Goal: Task Accomplishment & Management: Manage account settings

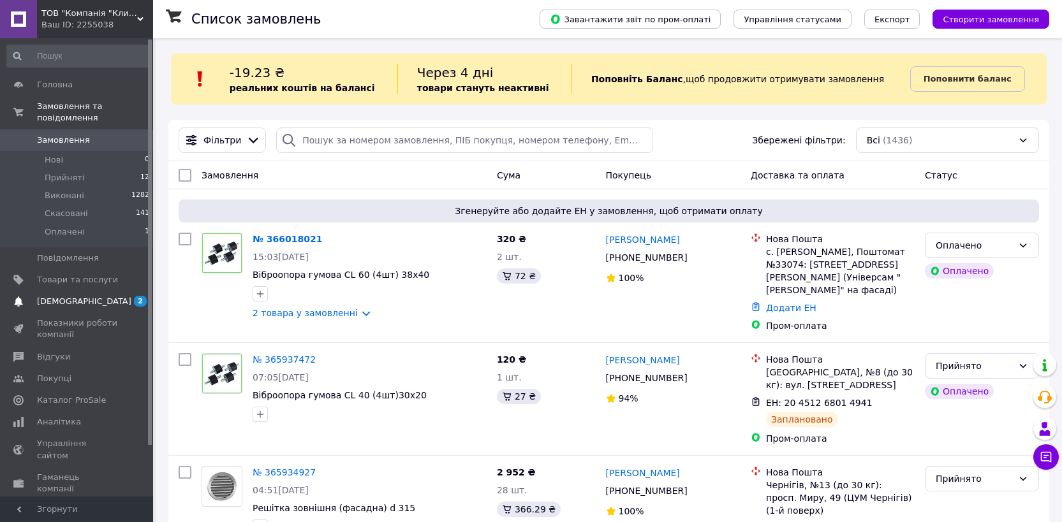
click at [56, 299] on span "[DEMOGRAPHIC_DATA]" at bounding box center [84, 301] width 94 height 11
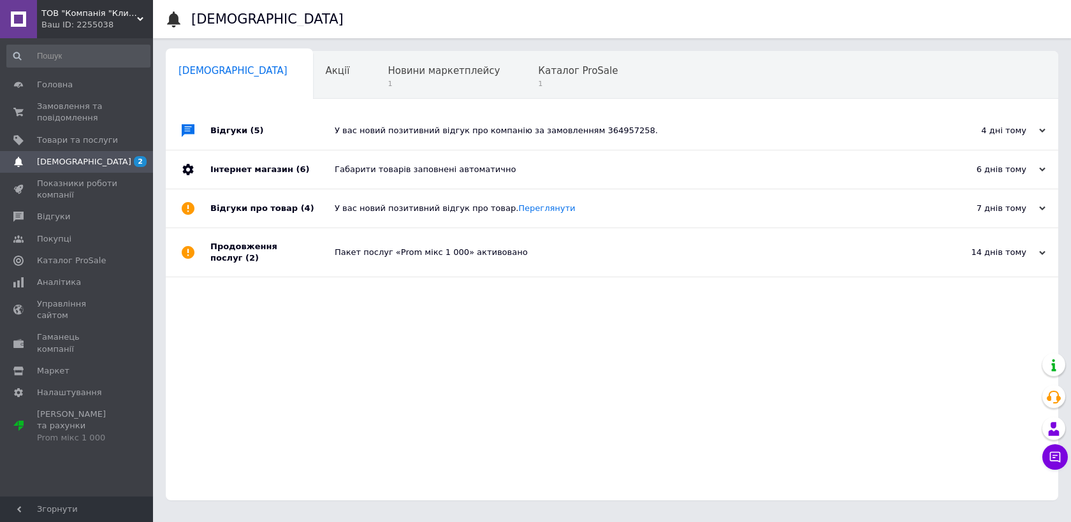
click at [1046, 135] on div "4 дні тому [DATE]" at bounding box center [988, 131] width 140 height 38
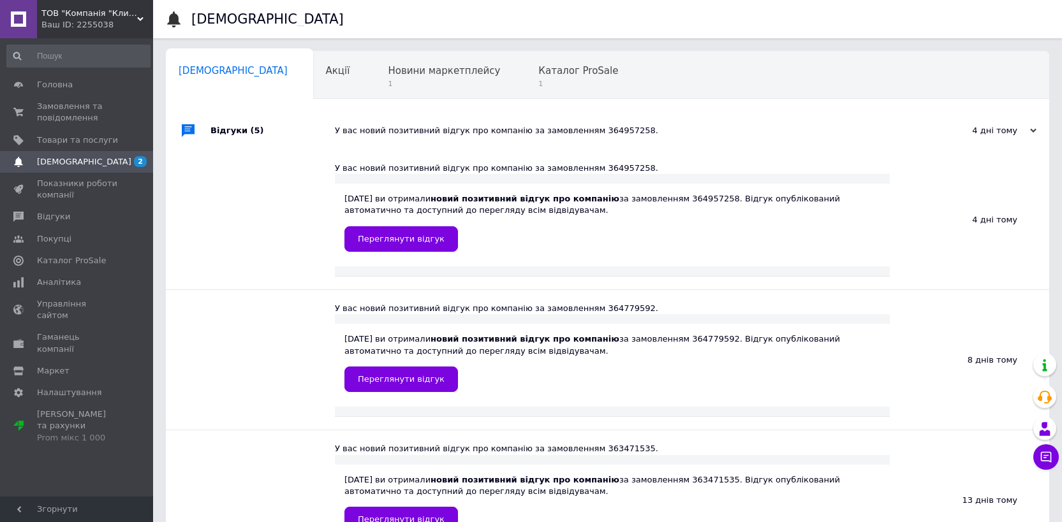
click at [84, 166] on span "[DEMOGRAPHIC_DATA]" at bounding box center [84, 161] width 94 height 11
click at [52, 163] on span "[DEMOGRAPHIC_DATA]" at bounding box center [84, 161] width 94 height 11
click at [60, 103] on span "Замовлення та повідомлення" at bounding box center [77, 112] width 81 height 23
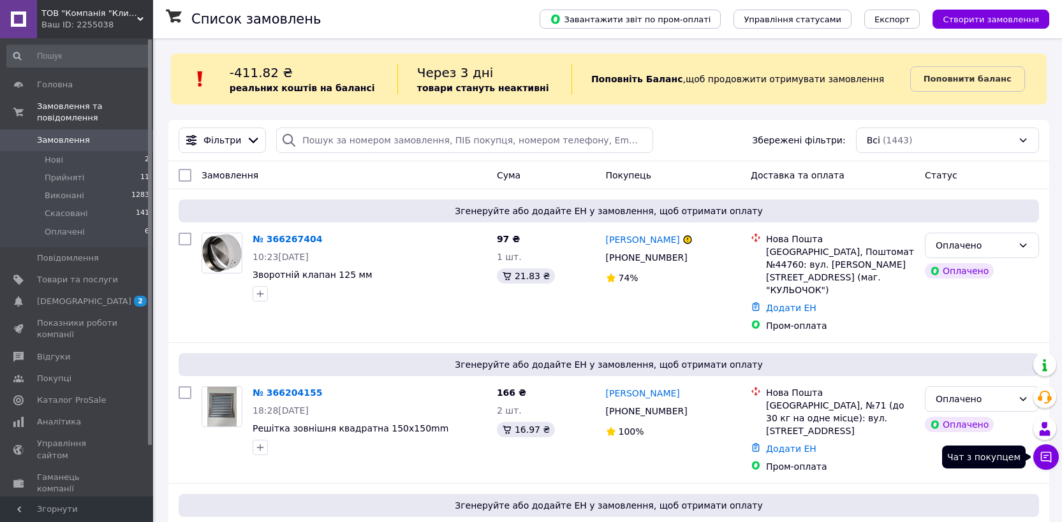
click at [1050, 460] on icon at bounding box center [1046, 457] width 11 height 11
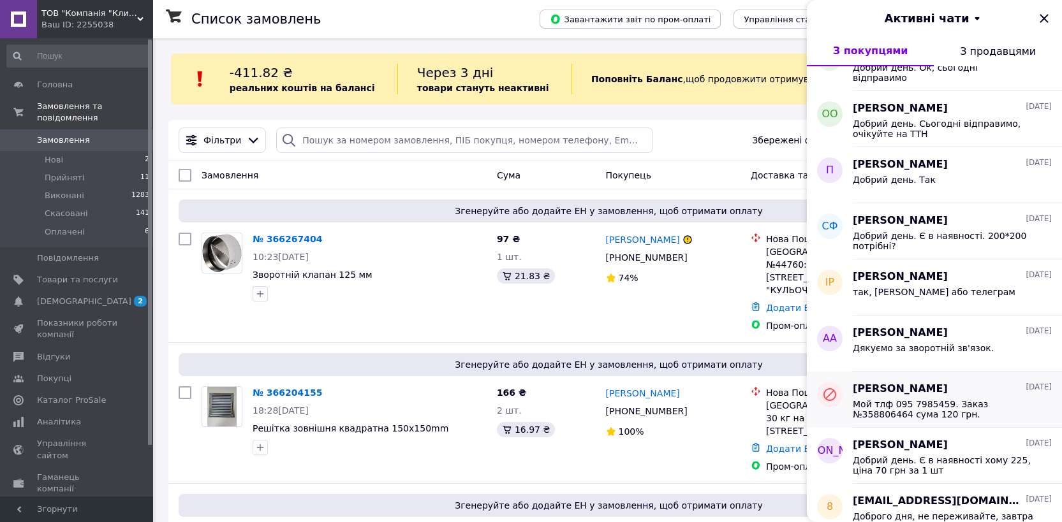
scroll to position [267, 0]
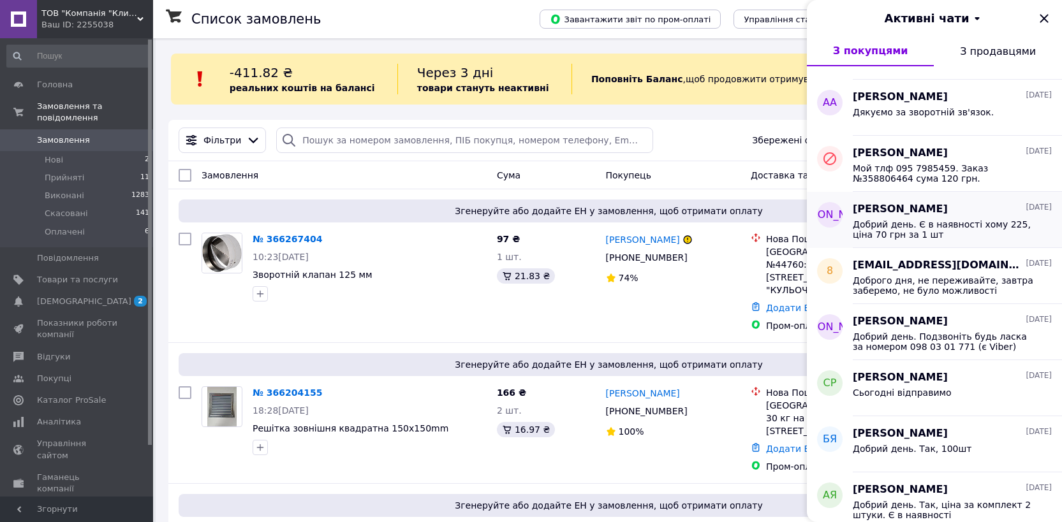
click at [930, 226] on span "Добрий день. Є в наявності хому 225, ціна 70 грн за 1 шт" at bounding box center [942, 229] width 181 height 20
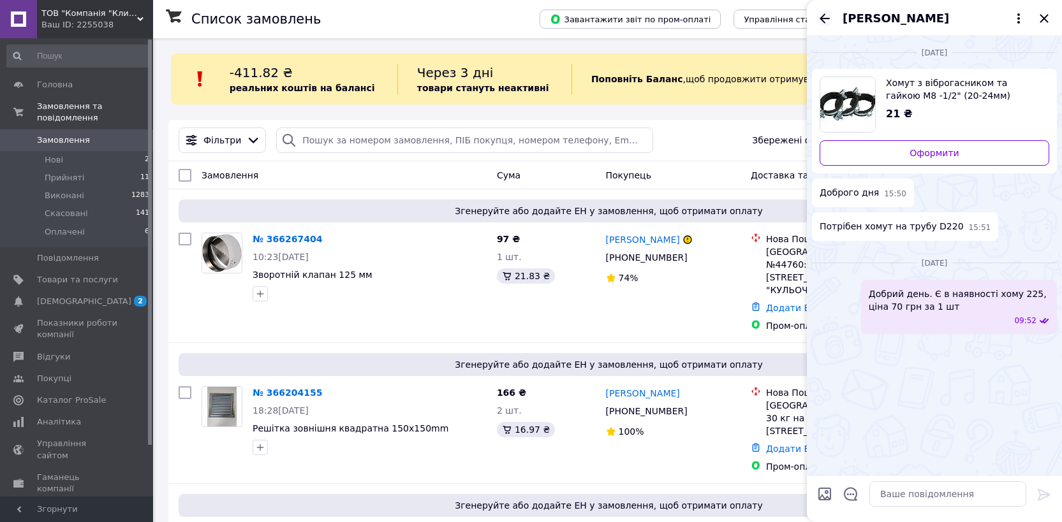
click at [826, 22] on icon "Назад" at bounding box center [824, 18] width 15 height 15
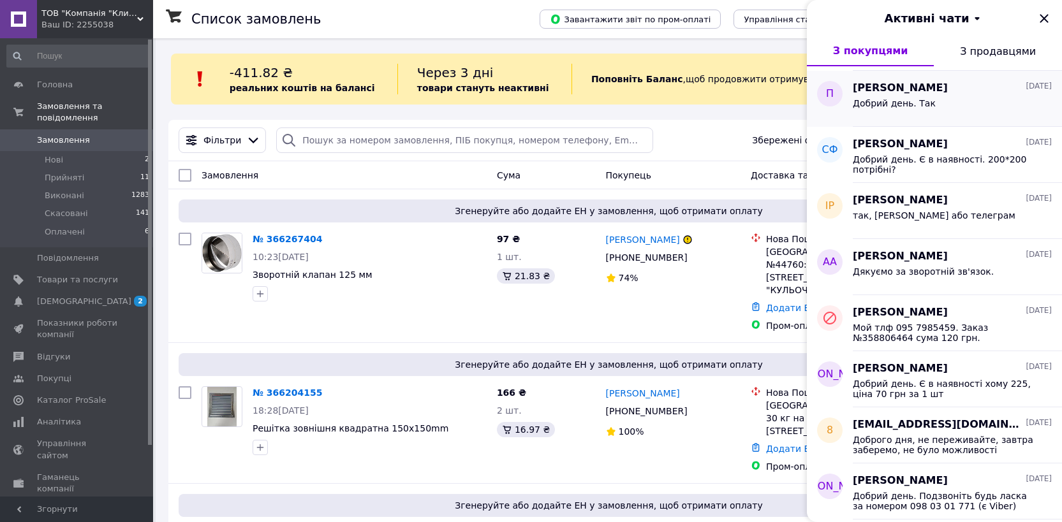
scroll to position [0, 0]
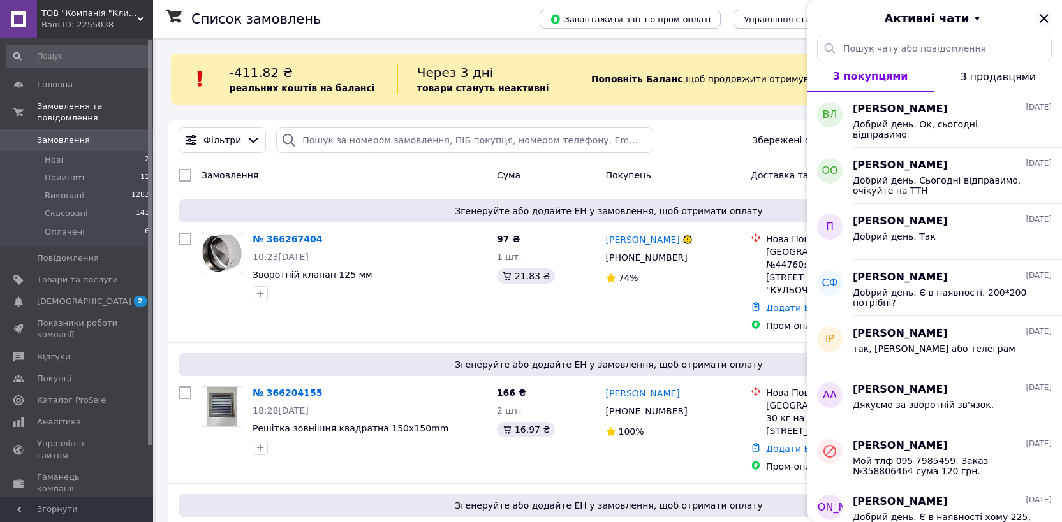
click at [1044, 24] on icon "Закрити" at bounding box center [1043, 18] width 15 height 15
